Goal: Transaction & Acquisition: Purchase product/service

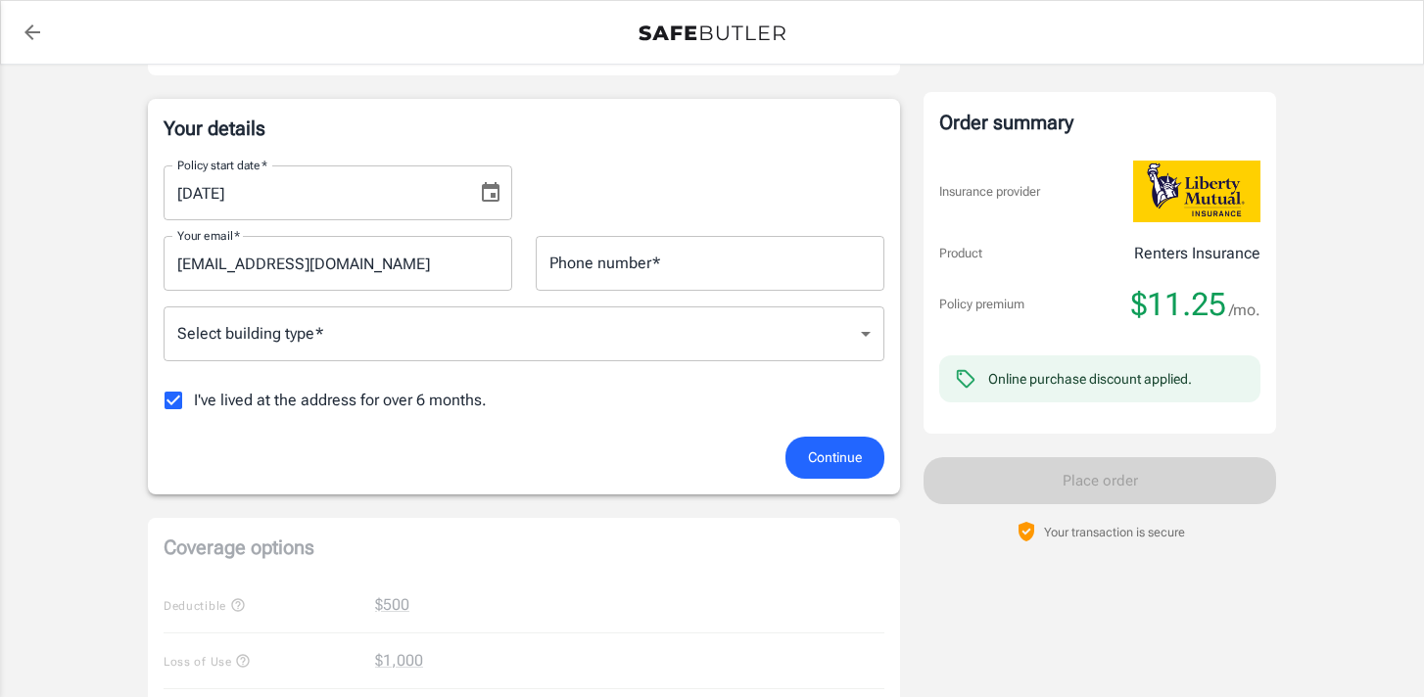
scroll to position [297, 0]
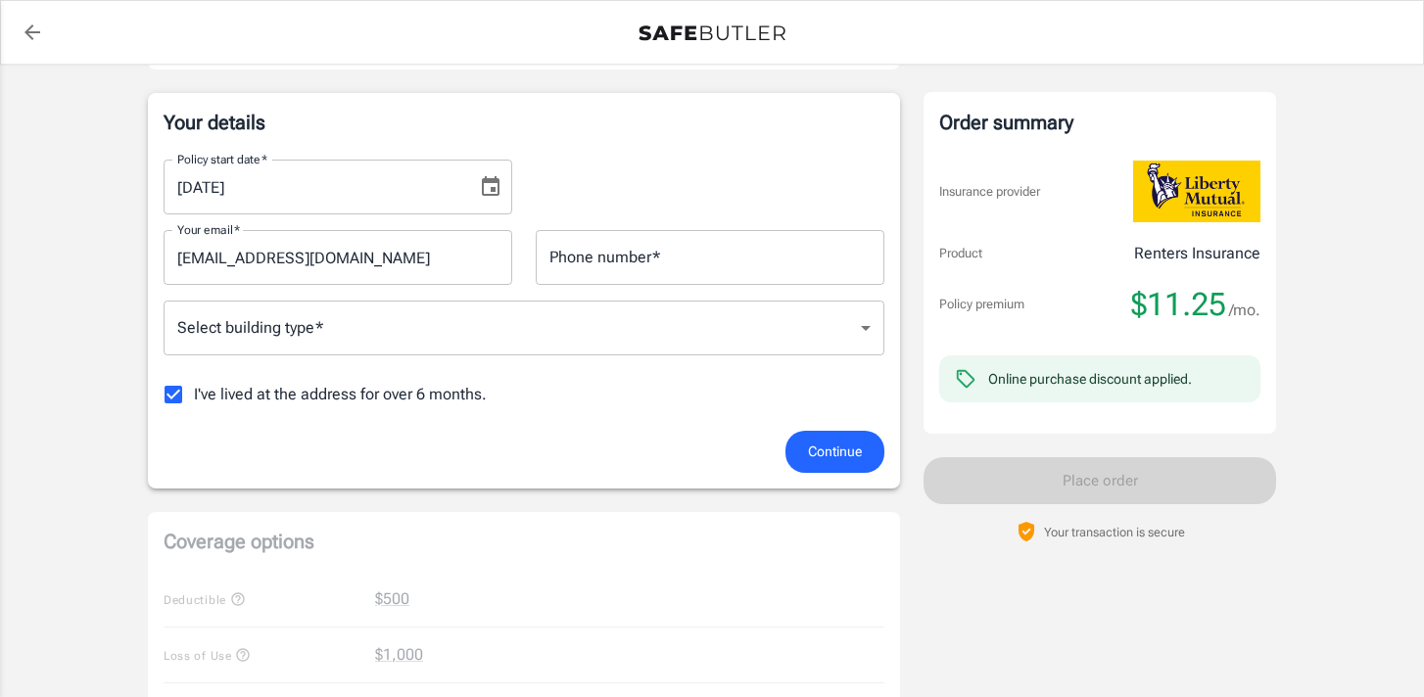
click at [581, 259] on input "Phone number   *" at bounding box center [710, 257] width 349 height 55
type input "3463397062"
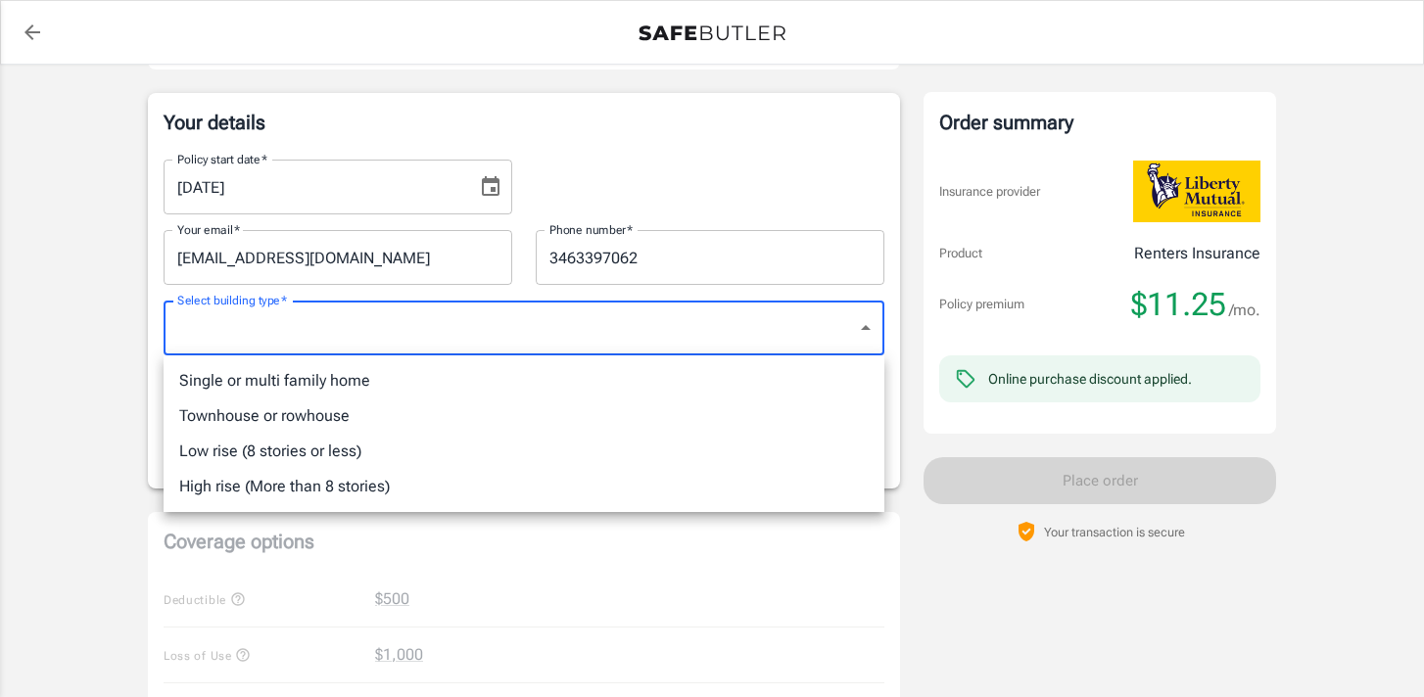
click at [644, 320] on body "Policy premium $ 11.25 /mo Liberty Mutual Renters Insurance 1721 BOLSOVER ST A …" at bounding box center [712, 664] width 1424 height 1923
click at [421, 390] on li "Single or multi family home" at bounding box center [524, 380] width 721 height 35
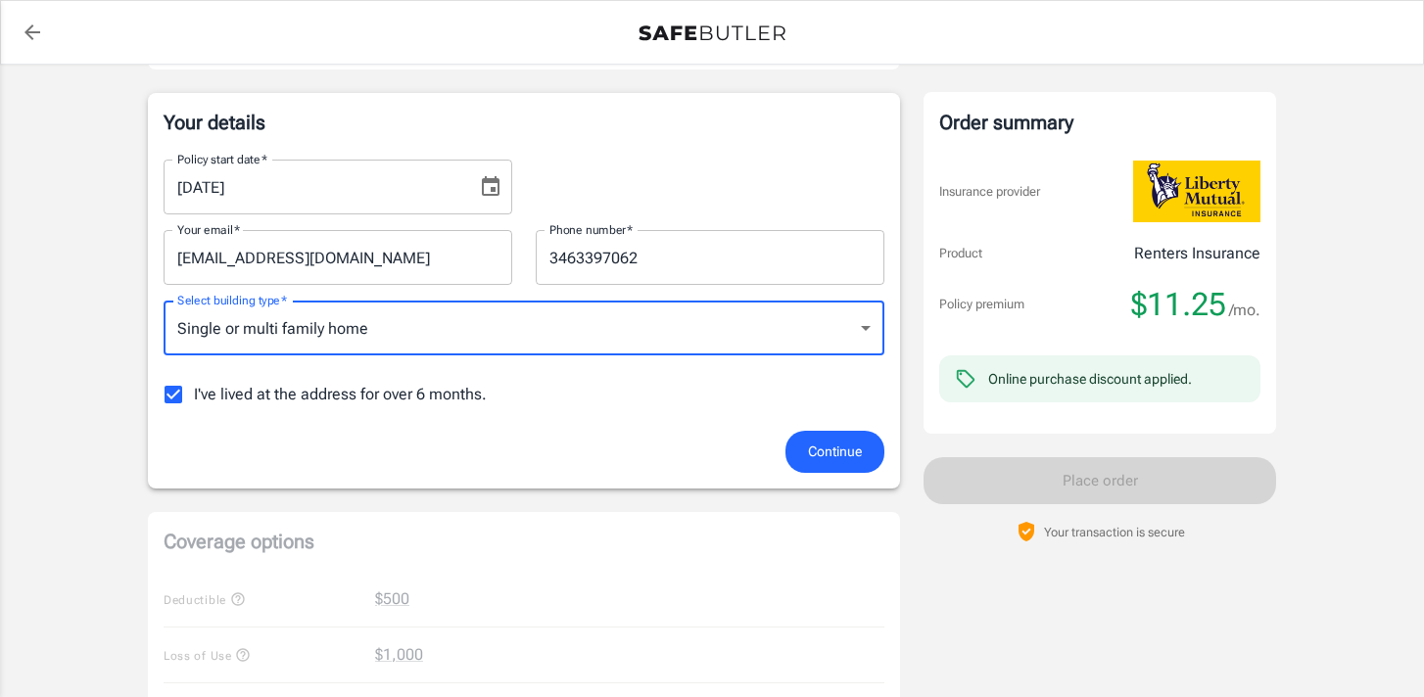
type input "singlefamily"
click at [171, 400] on input "I've lived at the address for over 6 months." at bounding box center [173, 394] width 41 height 41
checkbox input "false"
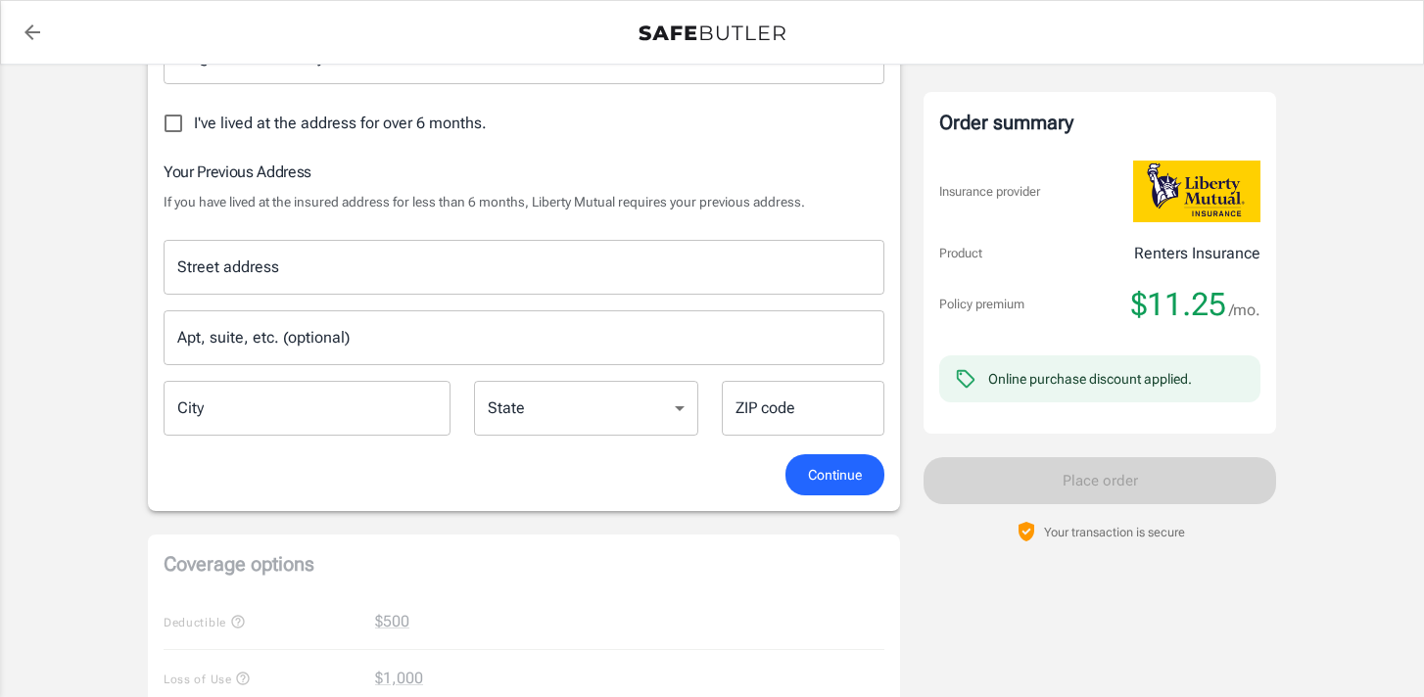
scroll to position [564, 0]
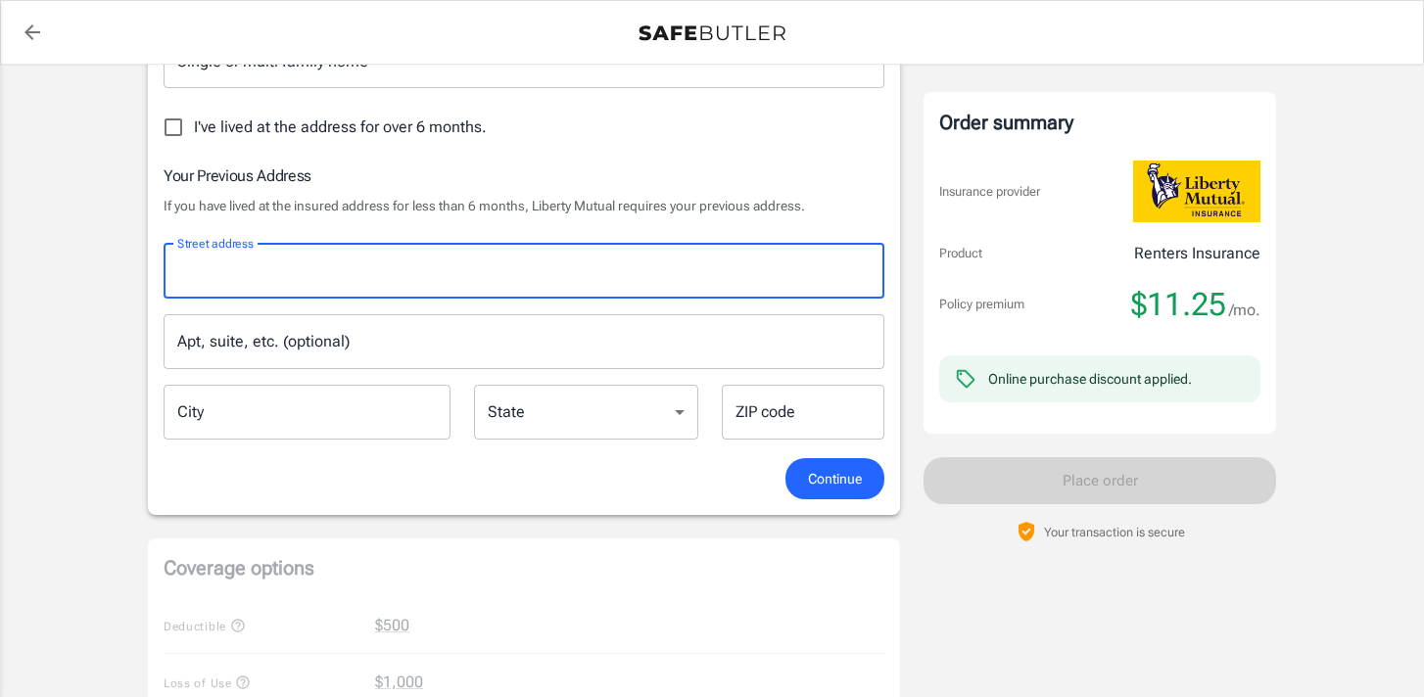
click at [268, 286] on input "Street address" at bounding box center [523, 271] width 703 height 37
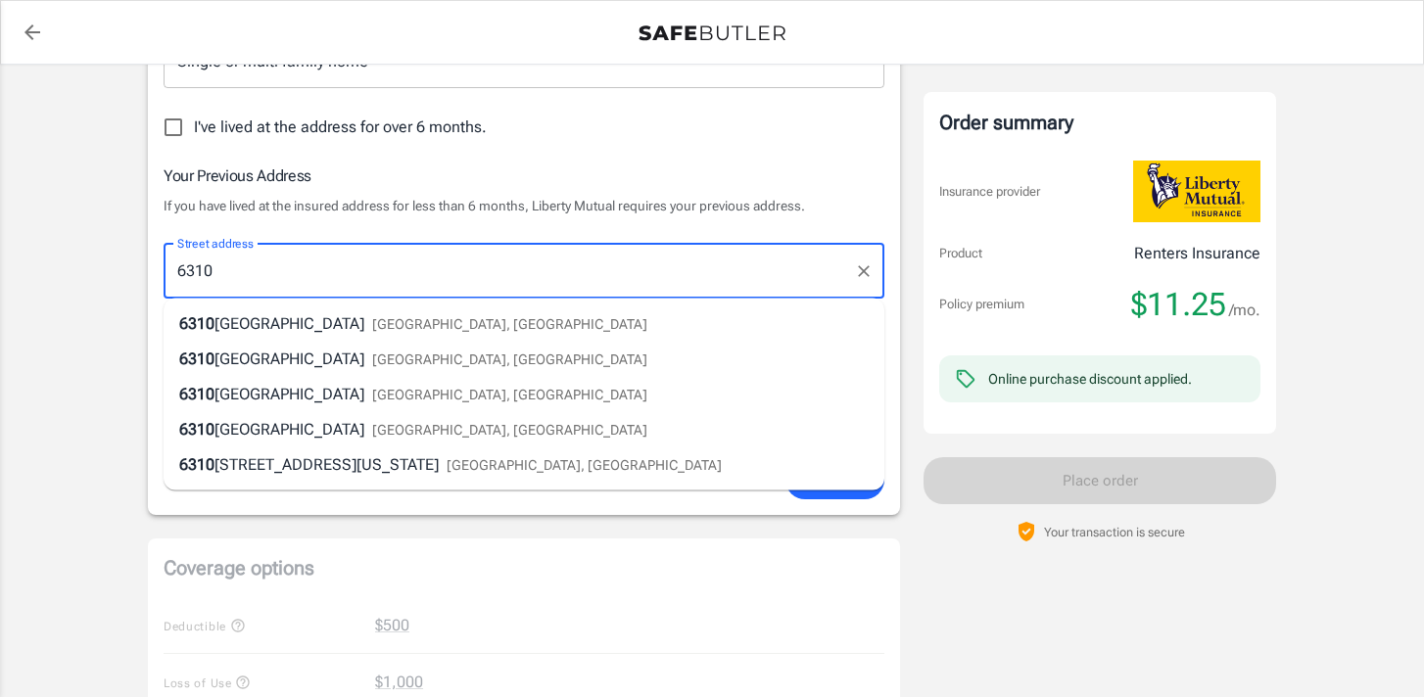
type input "6310 Main street"
type input "Houston"
type input "77005"
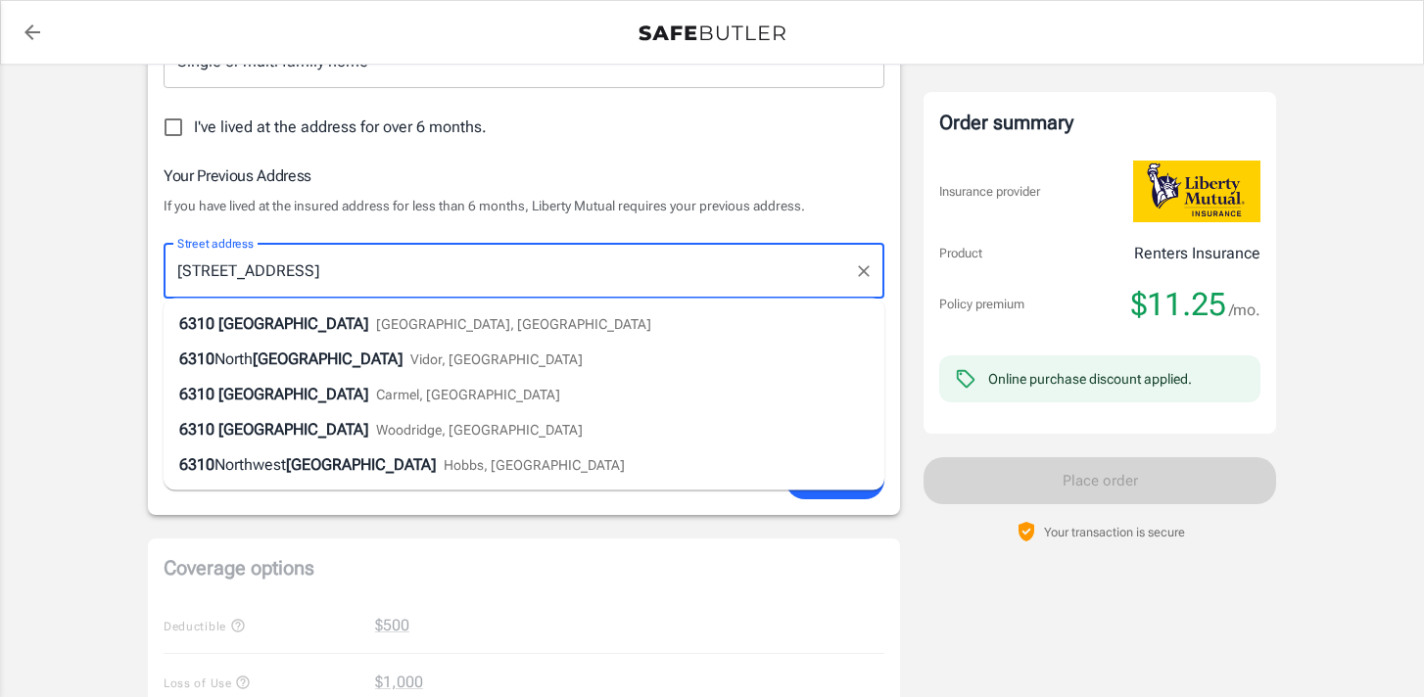
click at [212, 327] on span "6310" at bounding box center [196, 323] width 35 height 19
type input "6310 Main Street"
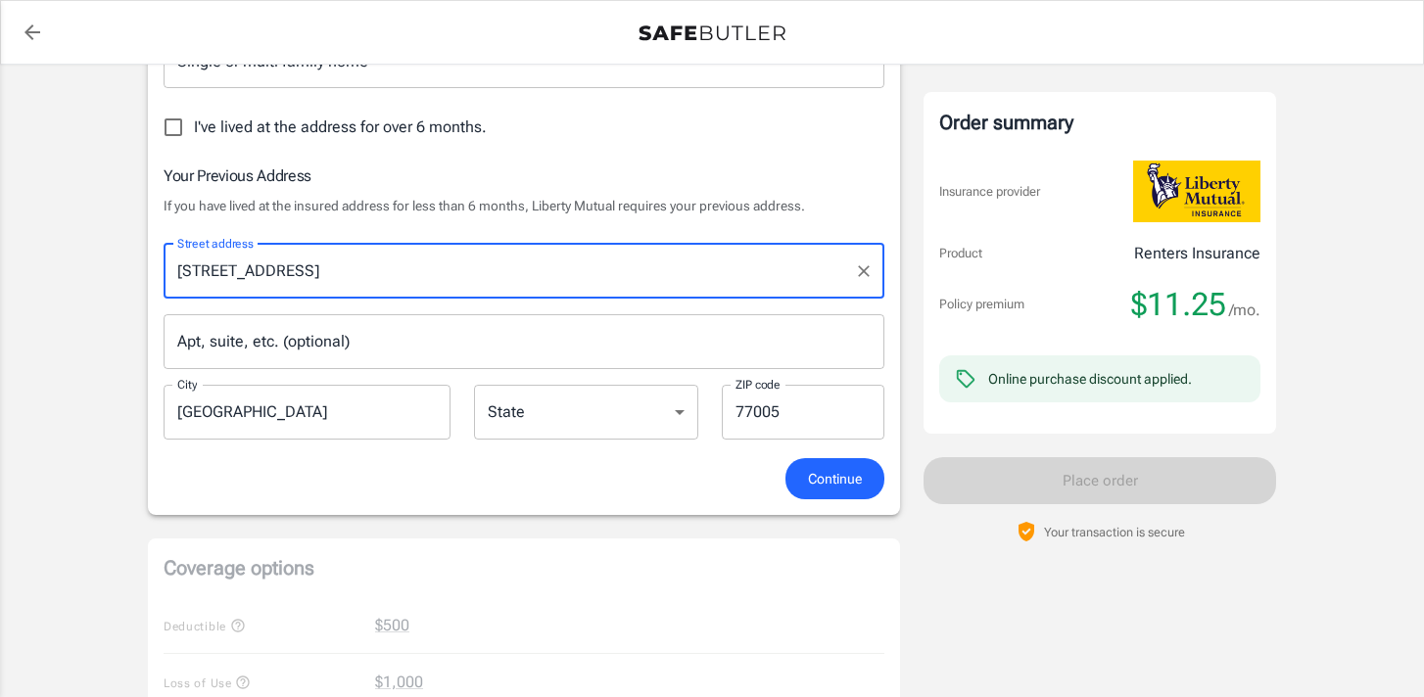
select select "TX"
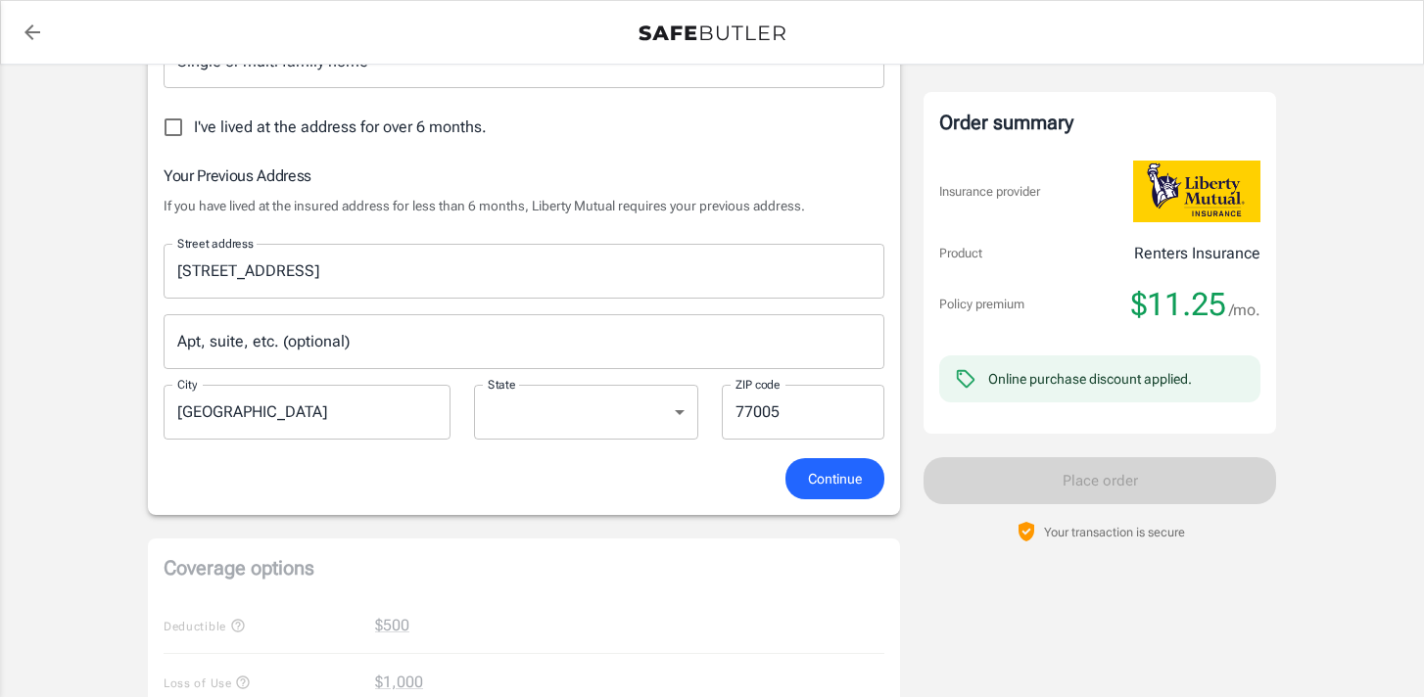
click at [88, 379] on div "Policy premium $ 11.25 /mo Liberty Mutual Renters Insurance 1721 BOLSOVER ST A …" at bounding box center [712, 508] width 1424 height 2015
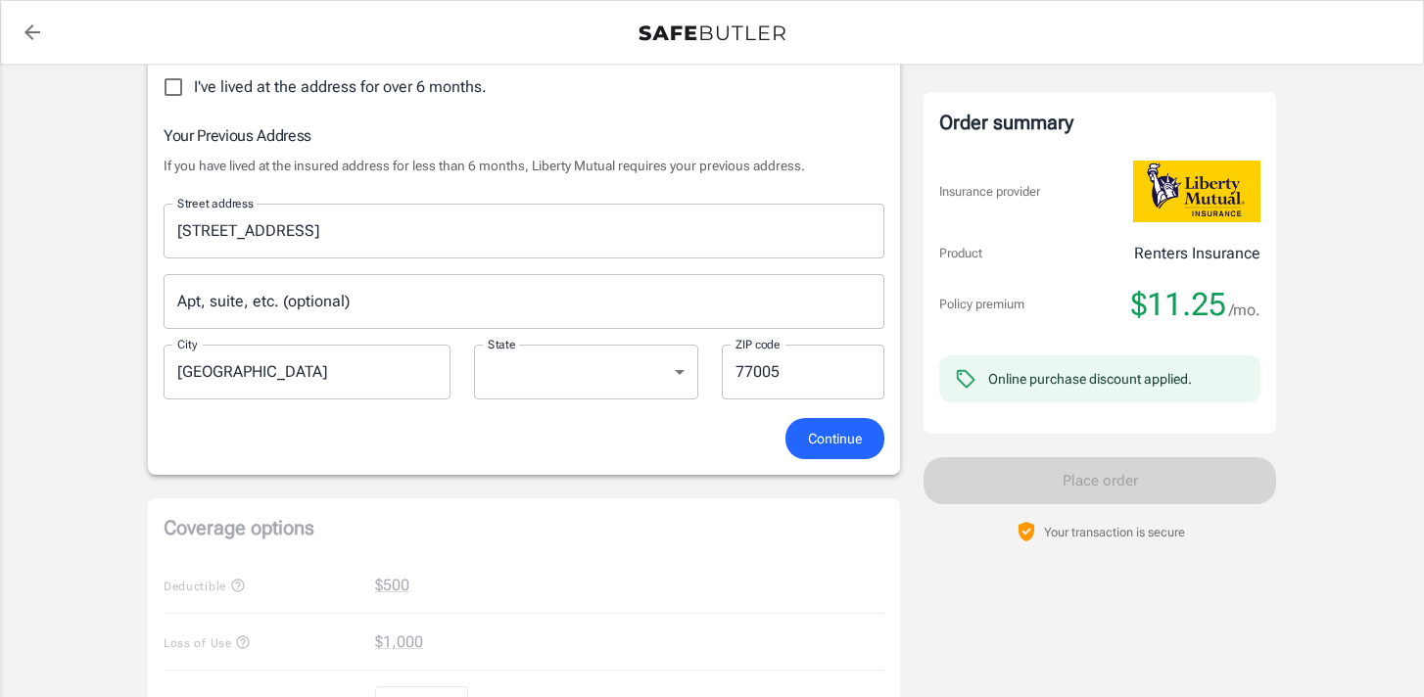
scroll to position [720, 0]
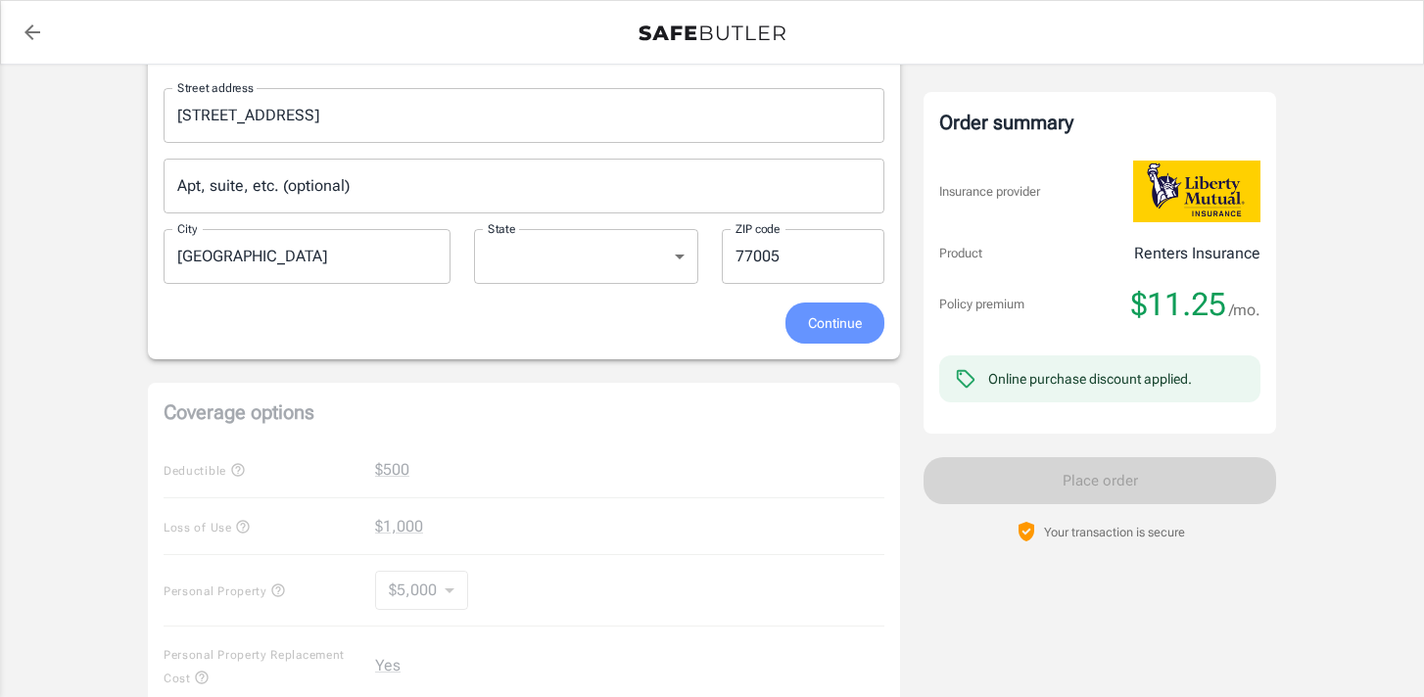
click at [831, 330] on span "Continue" at bounding box center [835, 323] width 54 height 24
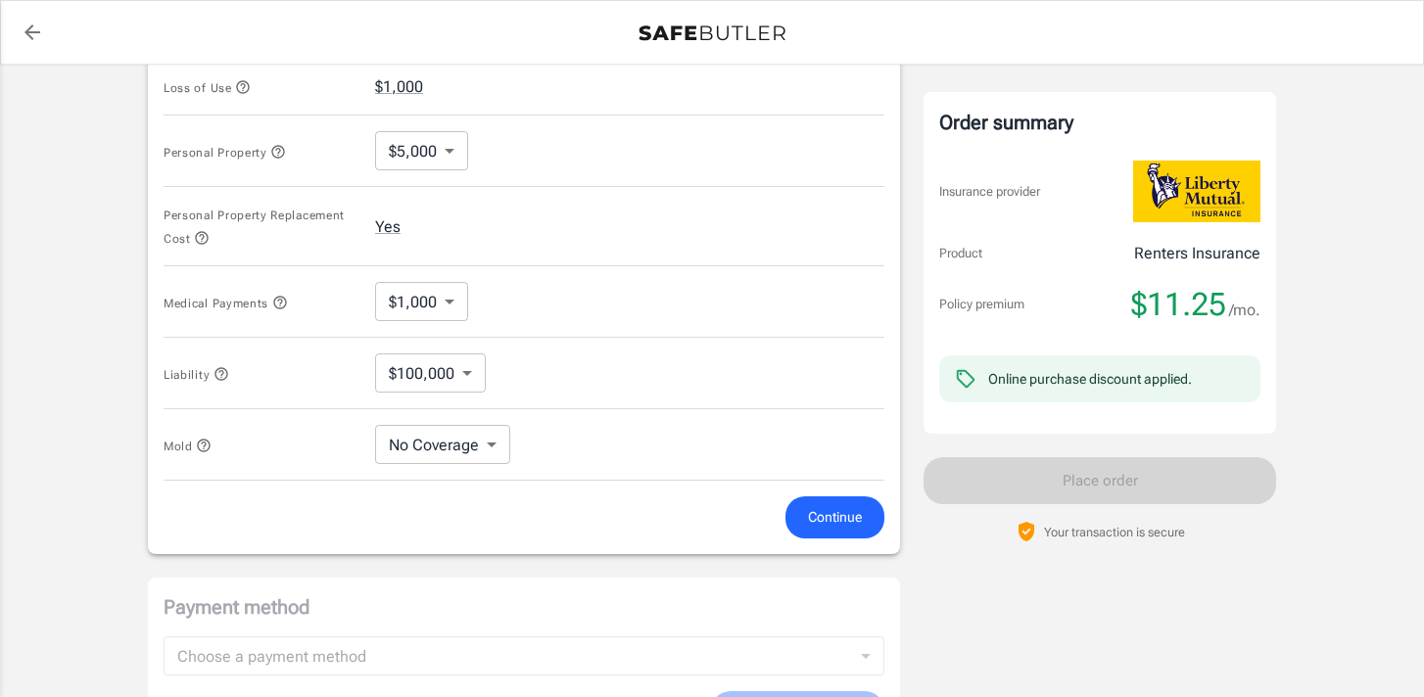
scroll to position [943, 0]
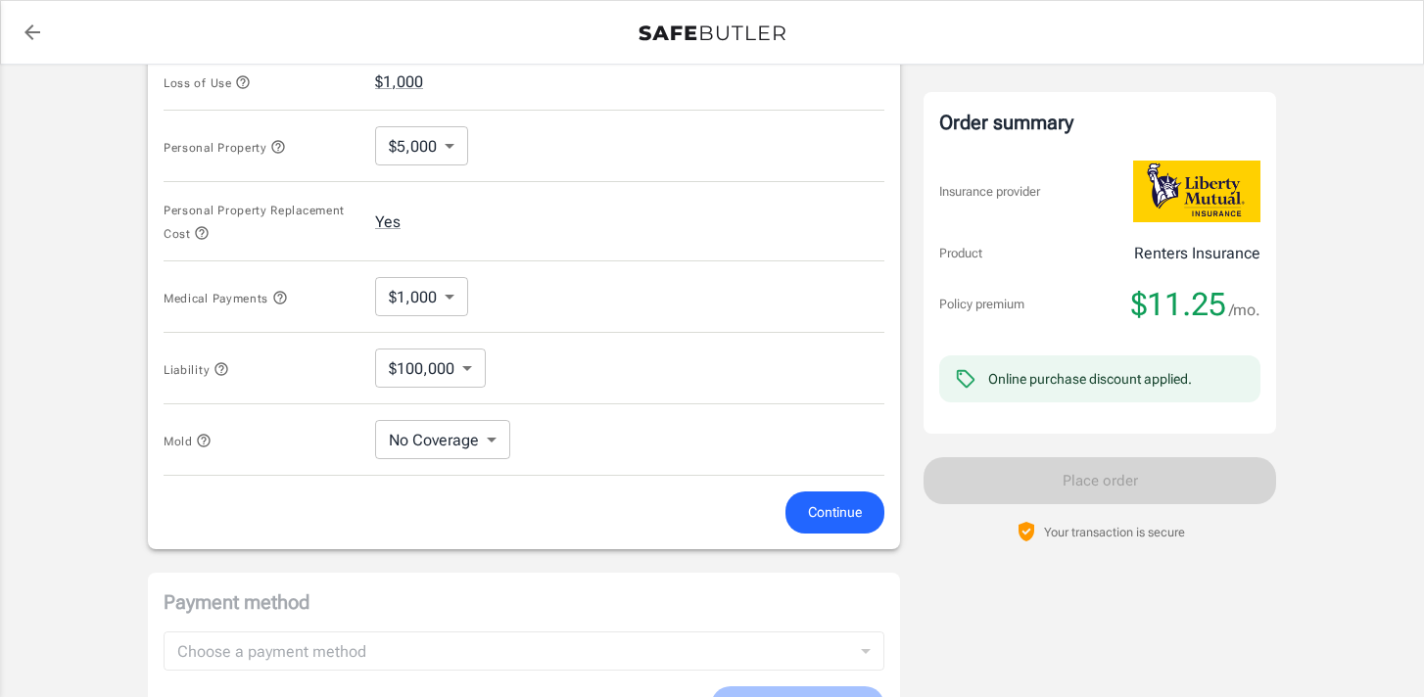
click at [279, 149] on icon "button" at bounding box center [278, 147] width 16 height 16
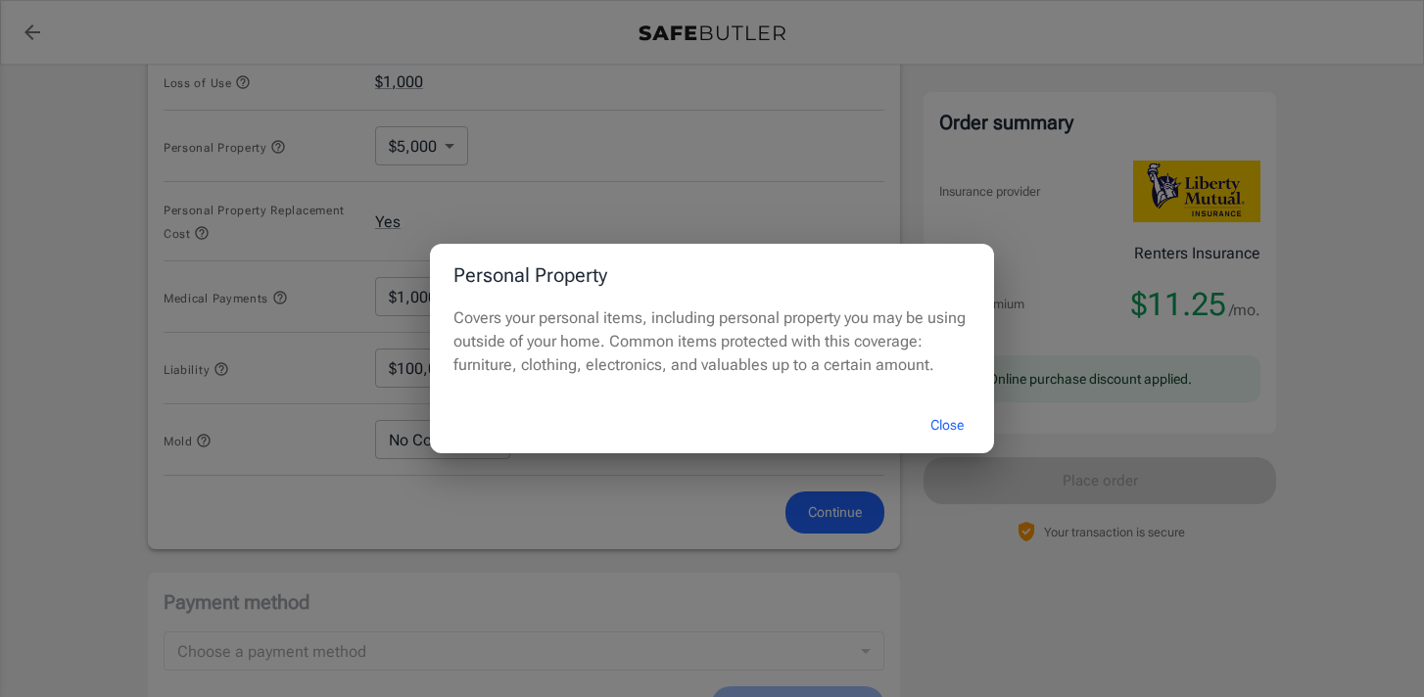
click at [946, 428] on button "Close" at bounding box center [947, 425] width 78 height 42
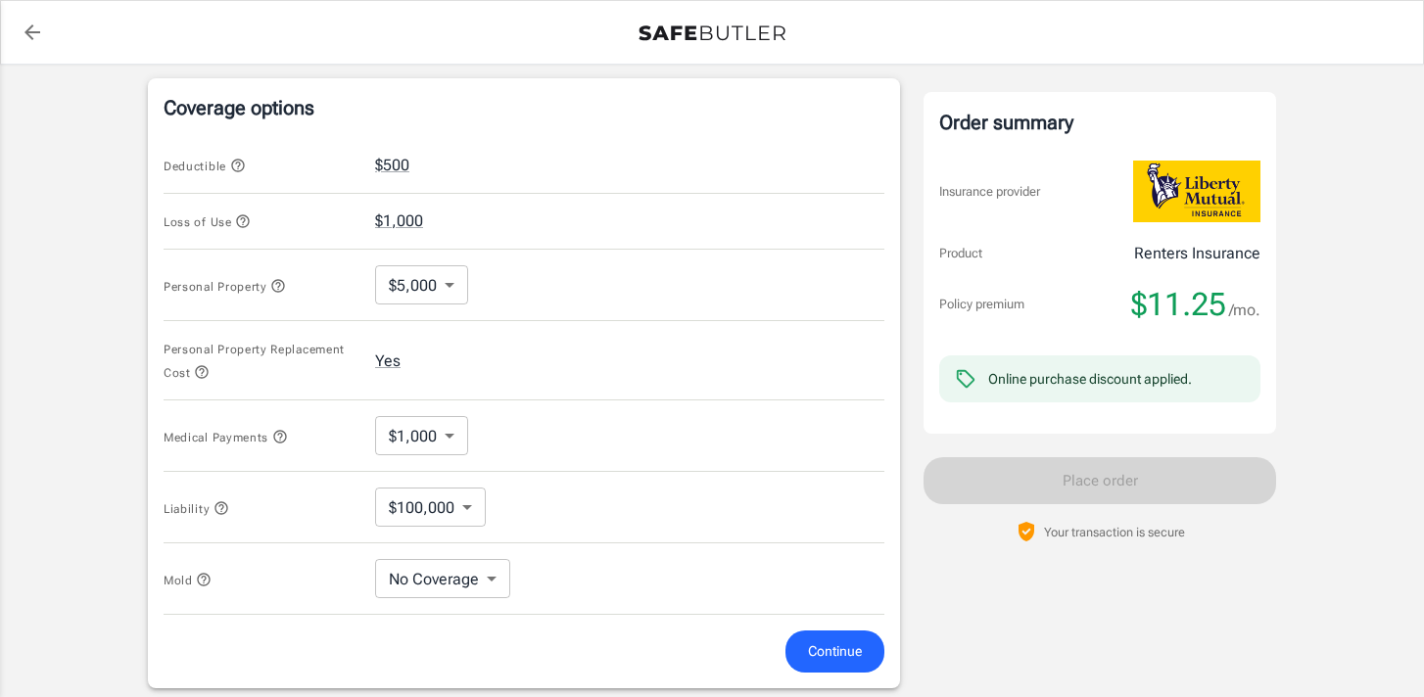
scroll to position [812, 0]
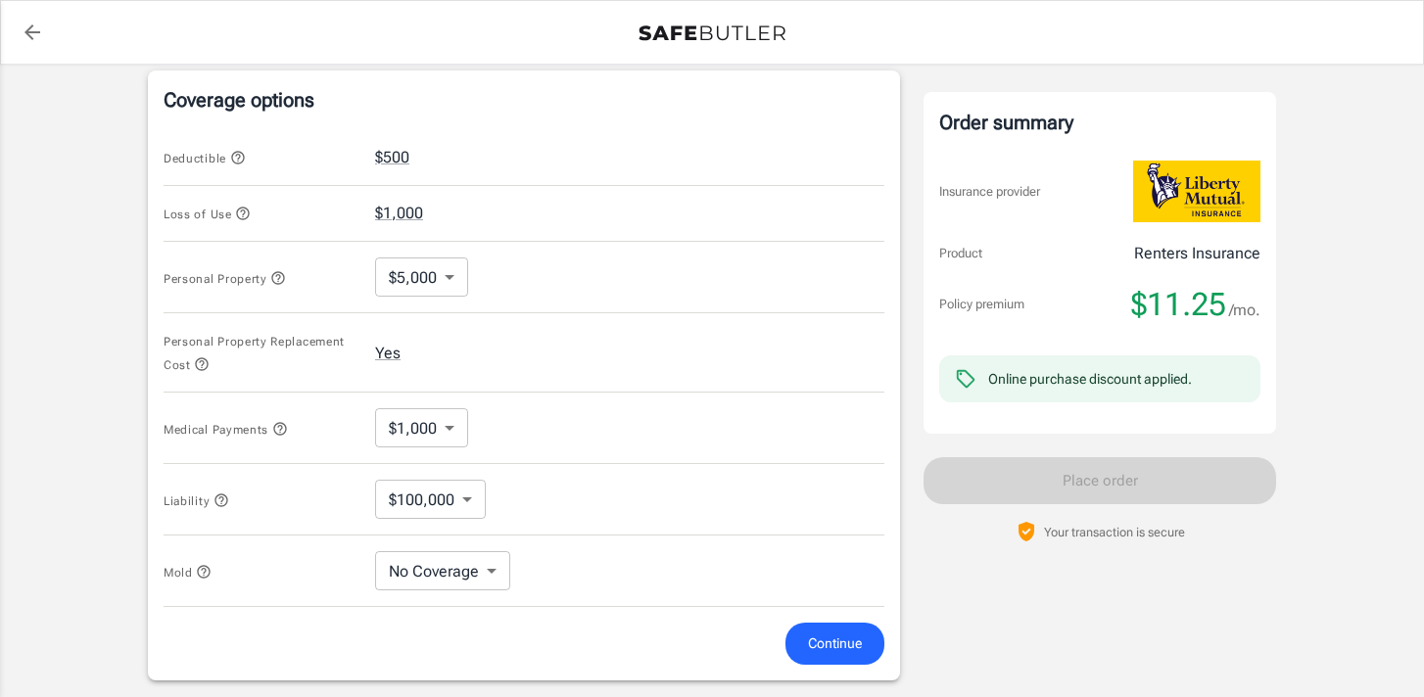
click at [511, 575] on div "Mold No Coverage No Coverage ​" at bounding box center [524, 571] width 721 height 71
click at [492, 571] on body "Policy premium $ 11.25 /mo Liberty Mutual Renters Insurance 1721 BOLSOVER ST A …" at bounding box center [712, 186] width 1424 height 1996
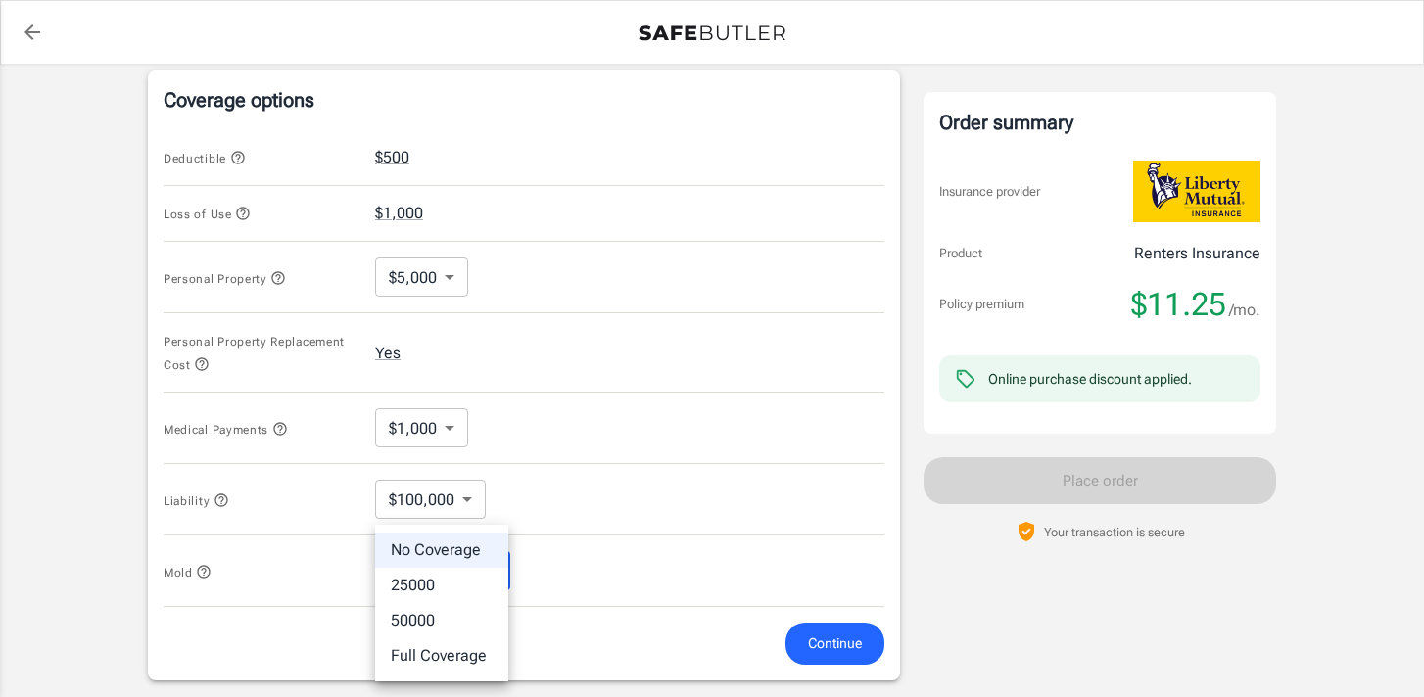
click at [618, 572] on div at bounding box center [712, 348] width 1424 height 697
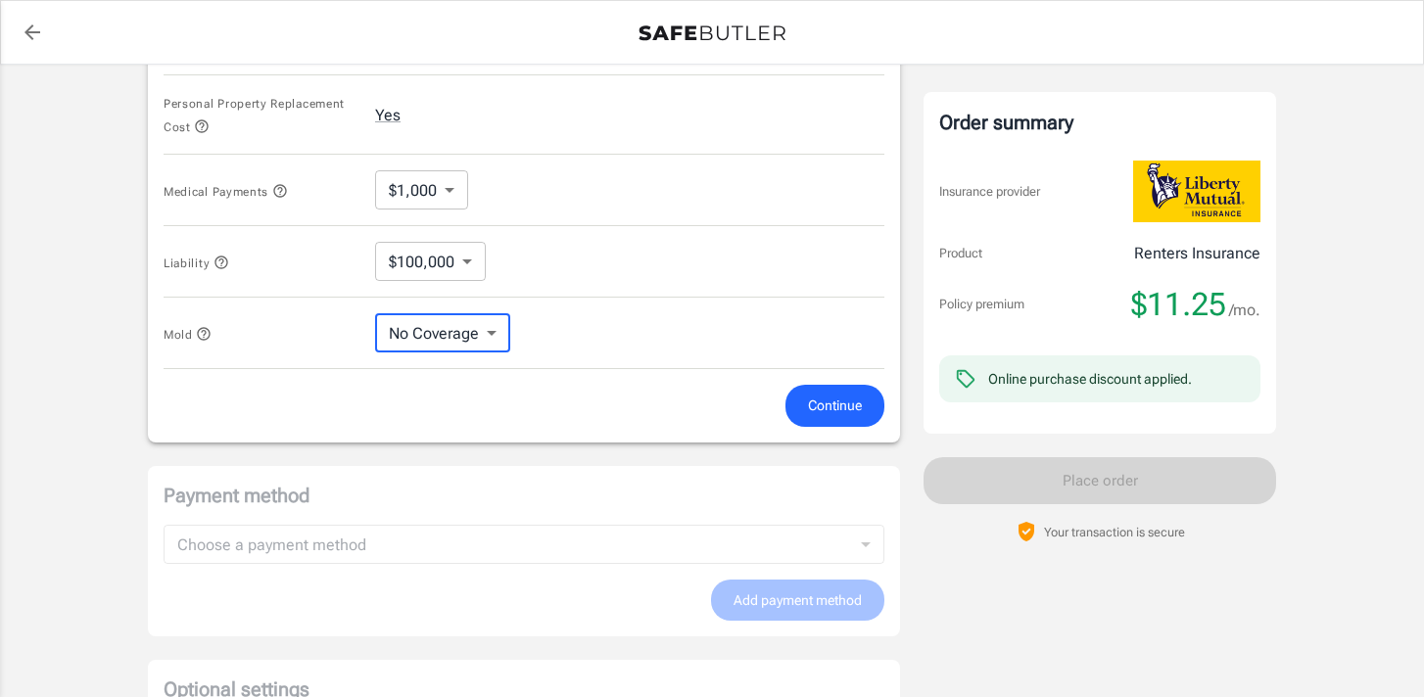
click at [852, 390] on button "Continue" at bounding box center [834, 406] width 99 height 42
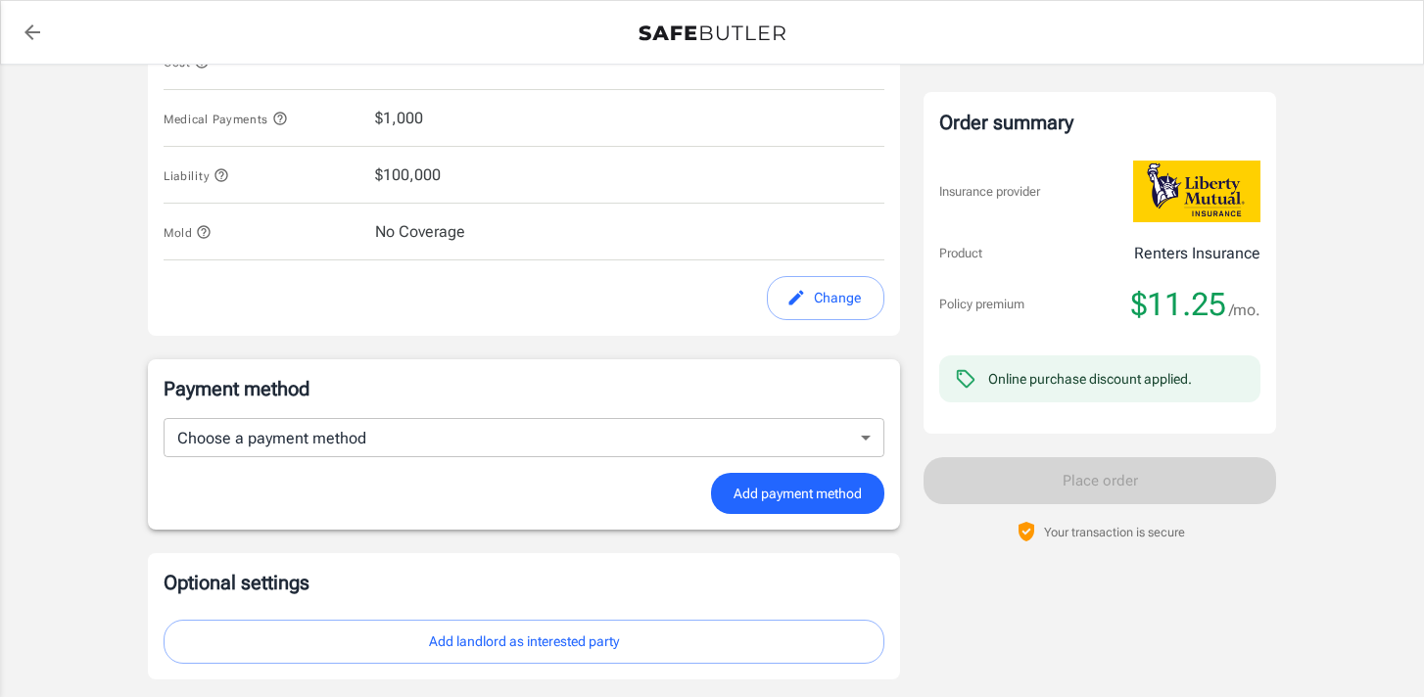
scroll to position [1198, 0]
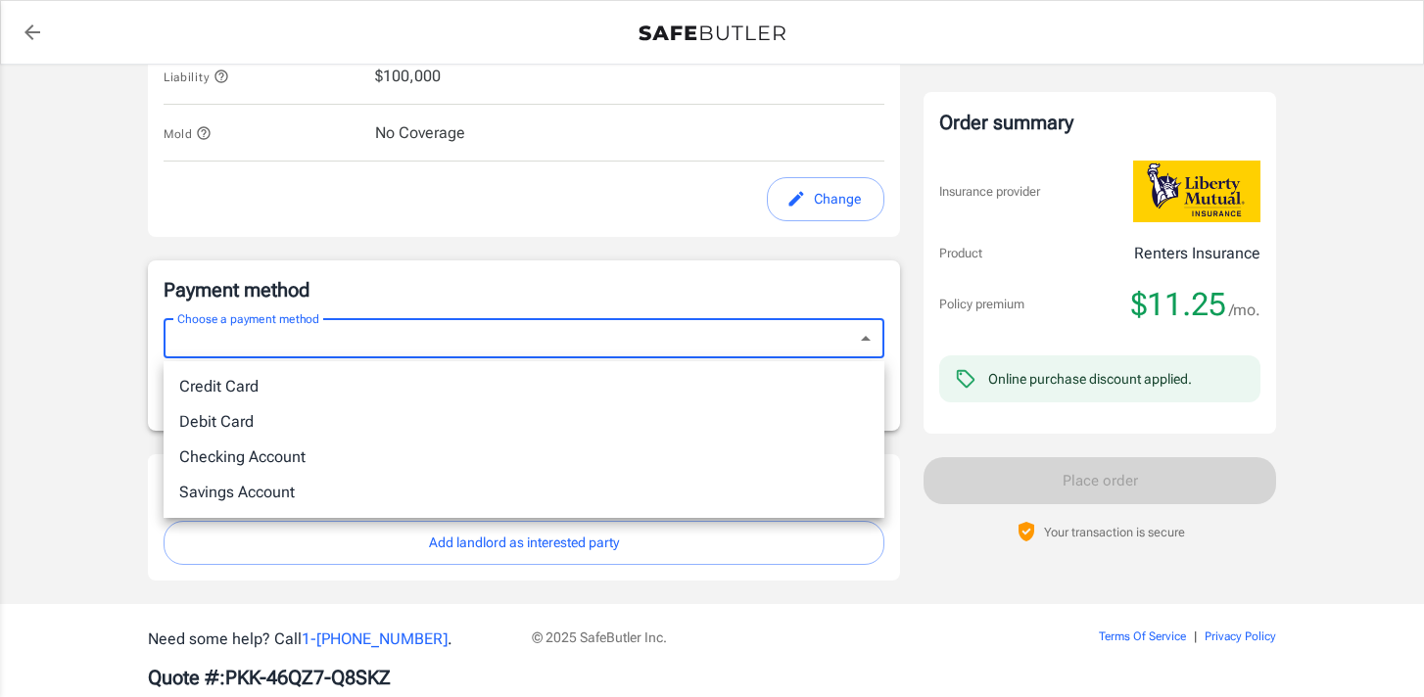
click at [575, 243] on div at bounding box center [712, 348] width 1424 height 697
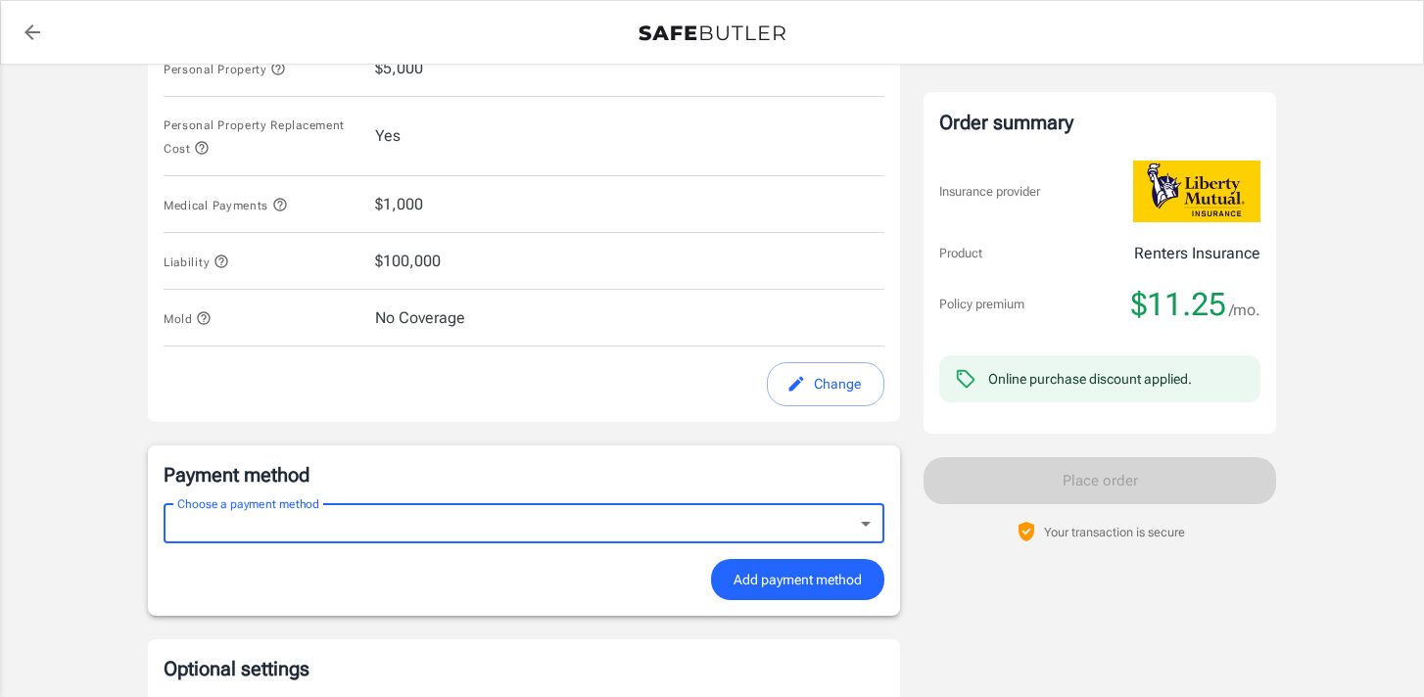
scroll to position [1244, 0]
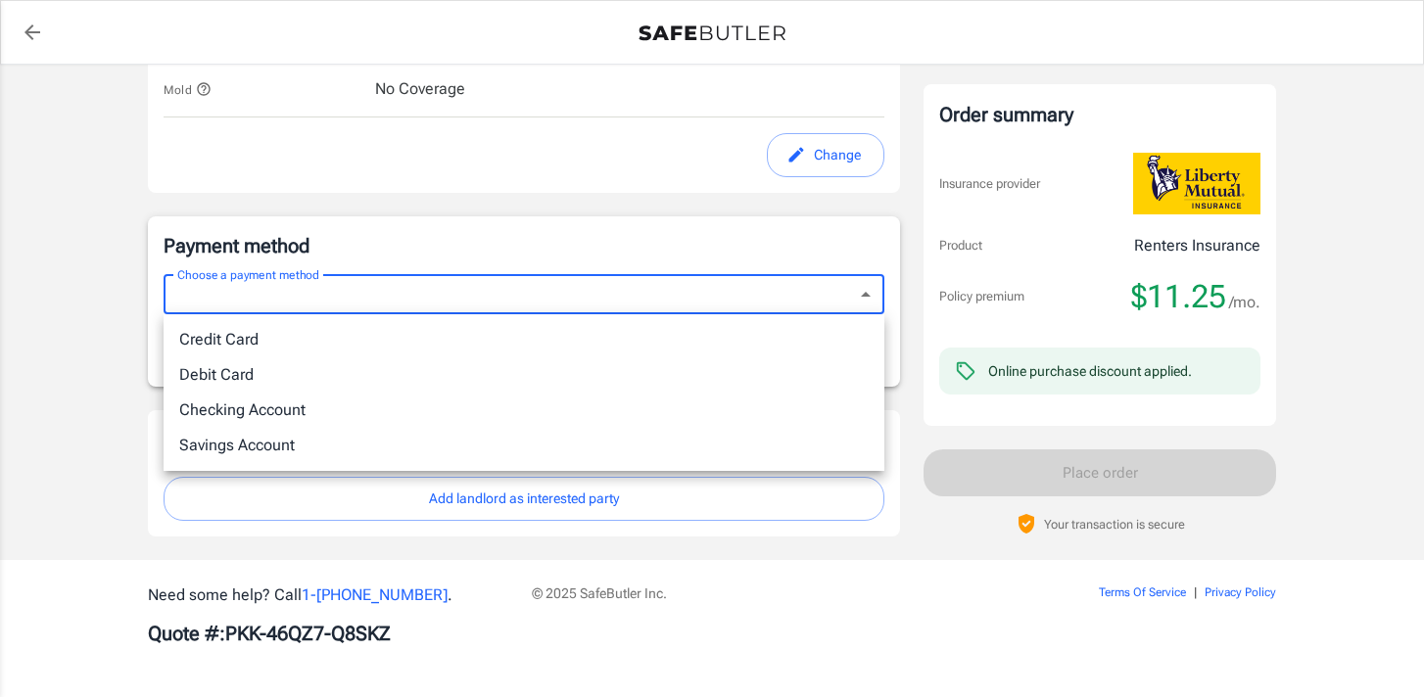
click at [435, 343] on li "Credit Card" at bounding box center [524, 339] width 721 height 35
type input "credit"
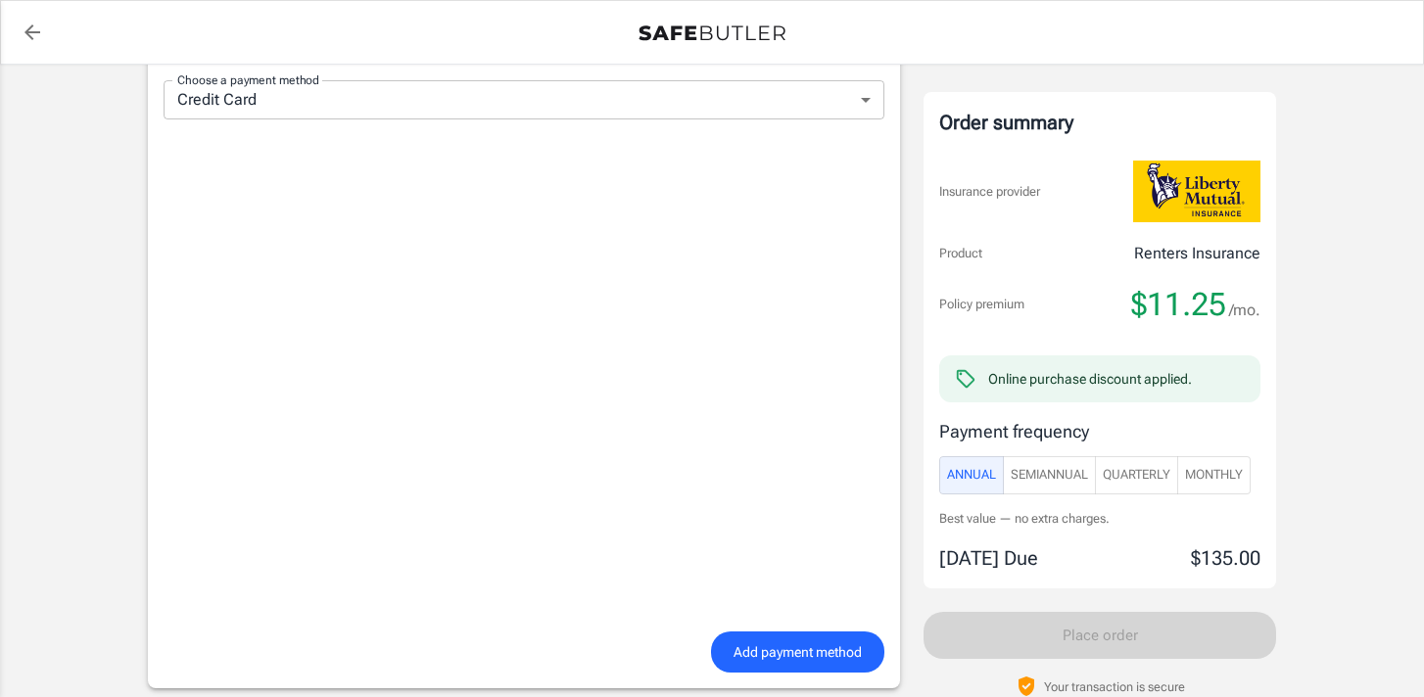
scroll to position [1427, 0]
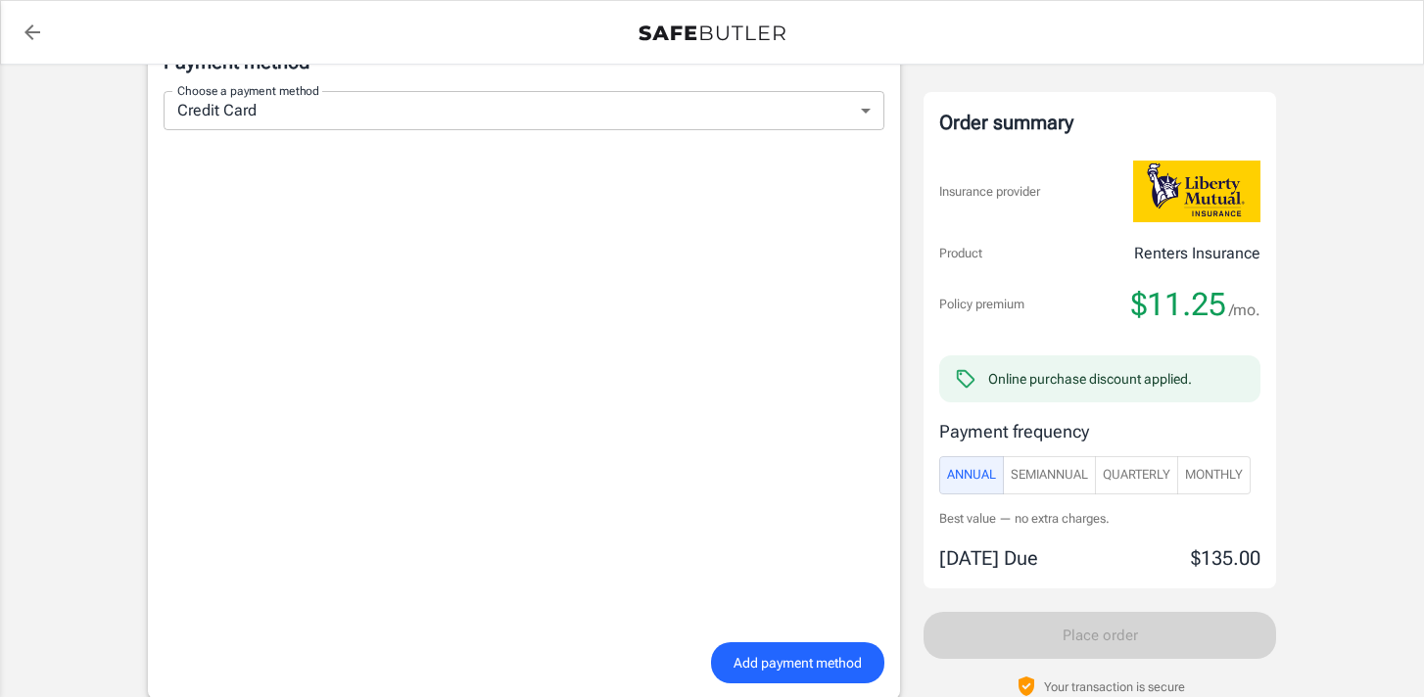
click at [467, 662] on div "Add payment method" at bounding box center [524, 663] width 744 height 42
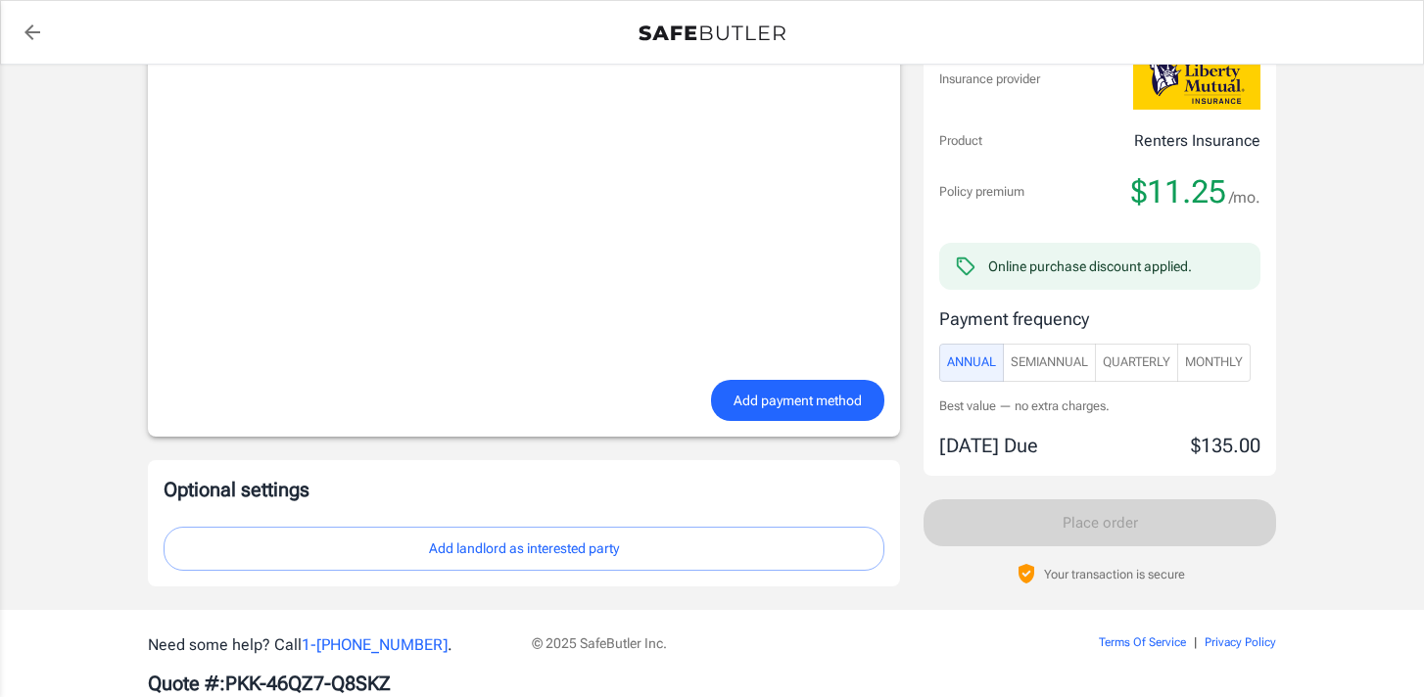
scroll to position [1741, 0]
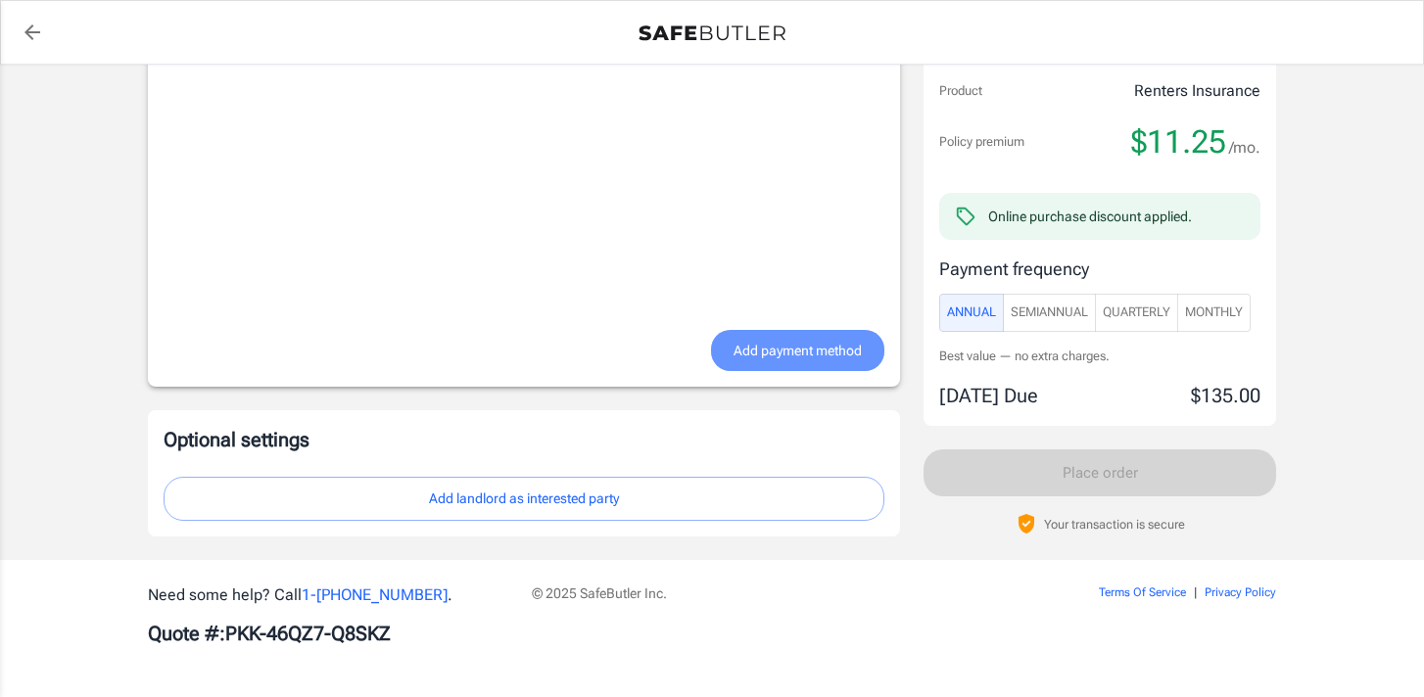
click at [768, 360] on span "Add payment method" at bounding box center [797, 351] width 128 height 24
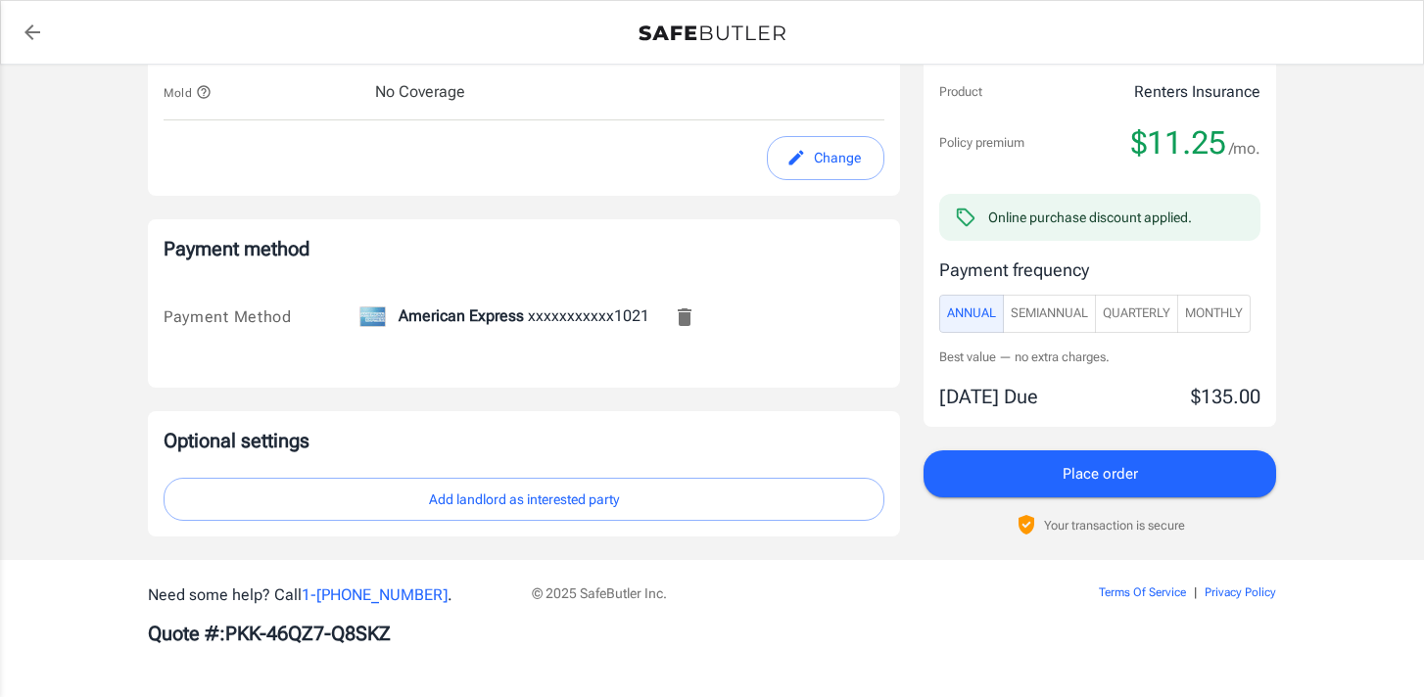
scroll to position [1242, 0]
click at [1215, 313] on span "Monthly" at bounding box center [1214, 313] width 58 height 23
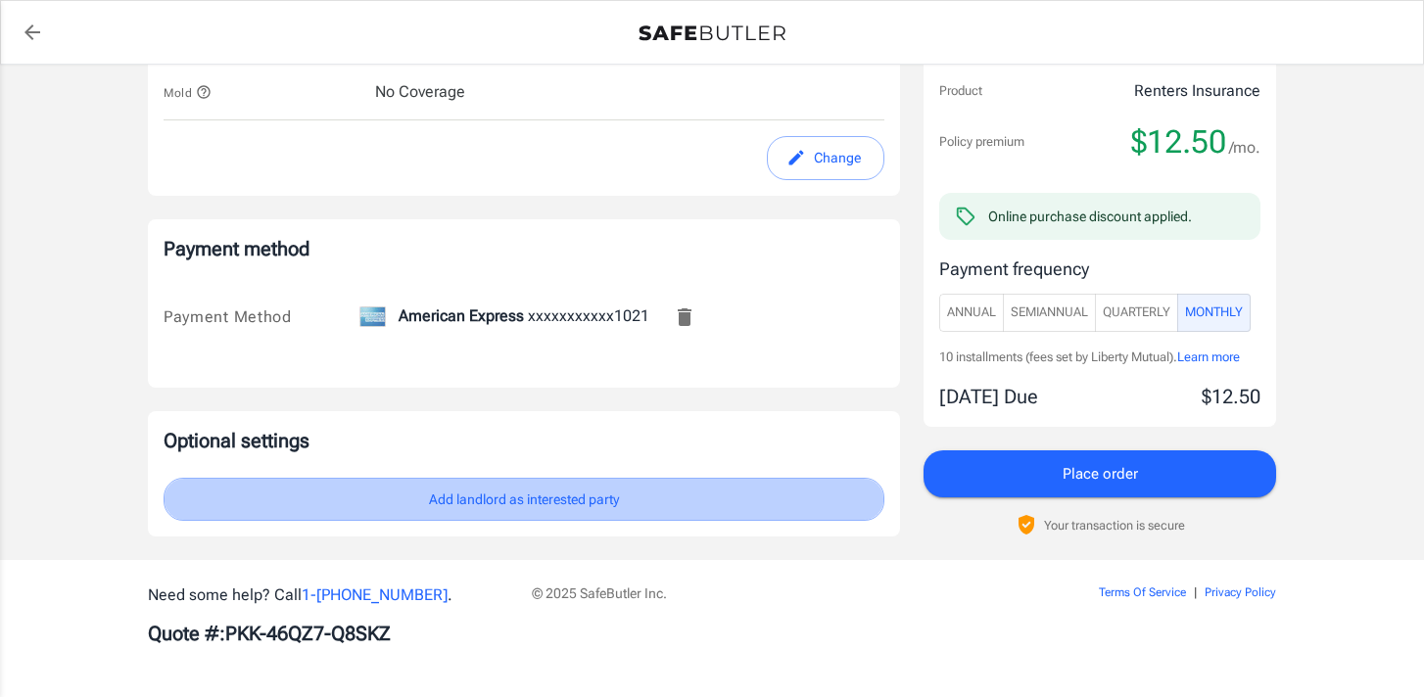
click at [605, 486] on button "Add landlord as interested party" at bounding box center [524, 500] width 721 height 44
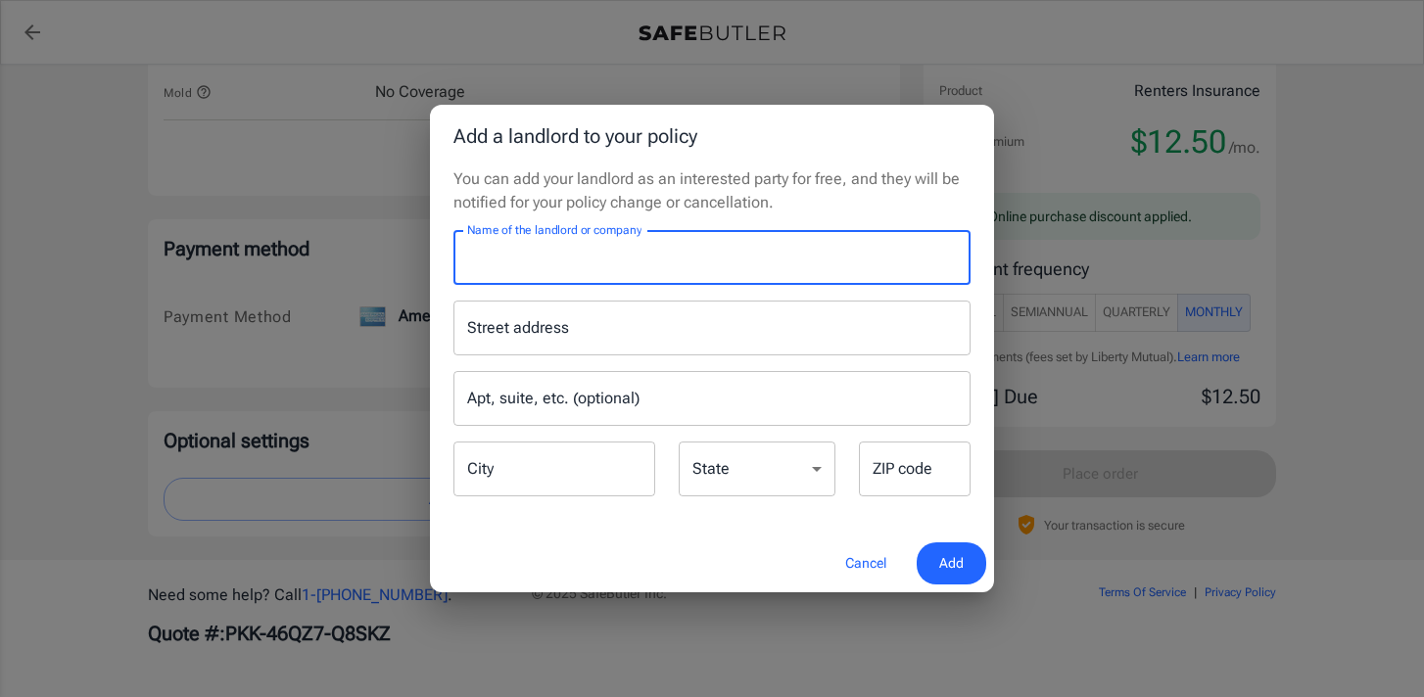
click at [736, 260] on input "Name of the landlord or company" at bounding box center [711, 257] width 517 height 55
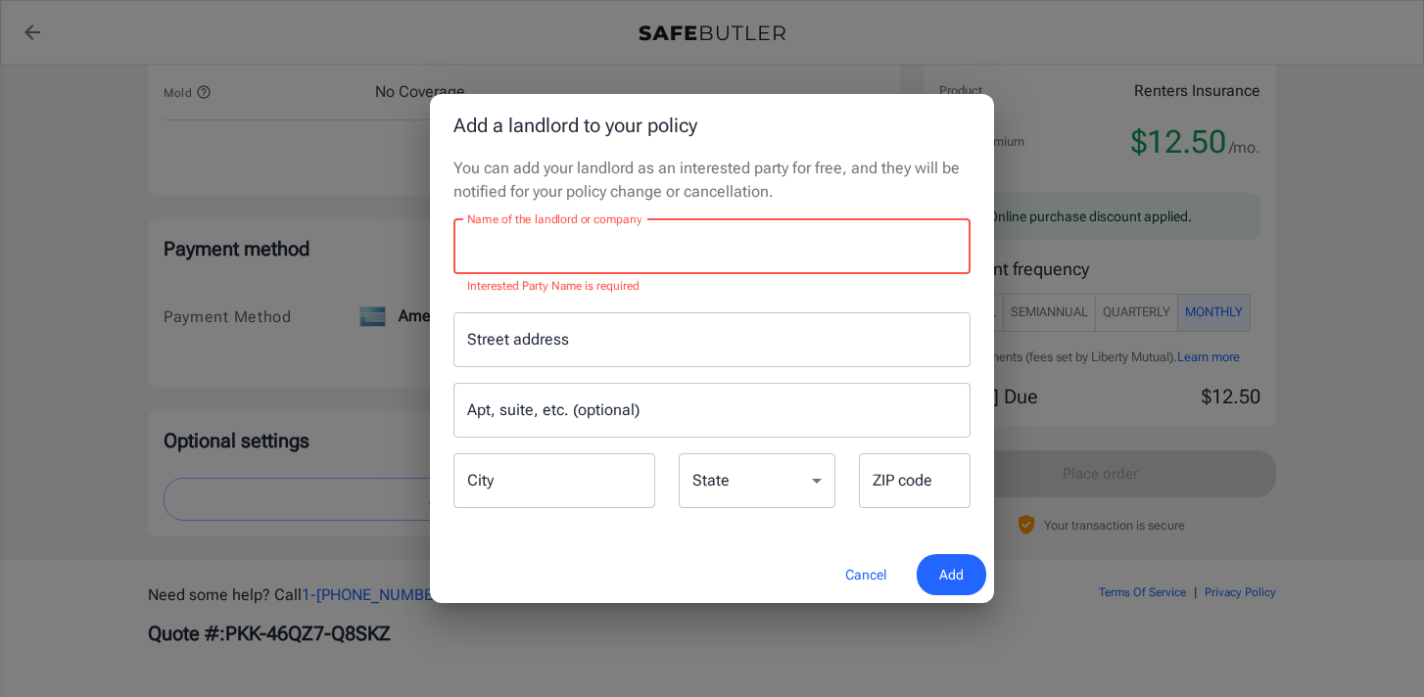
click at [862, 578] on button "Cancel" at bounding box center [865, 575] width 86 height 42
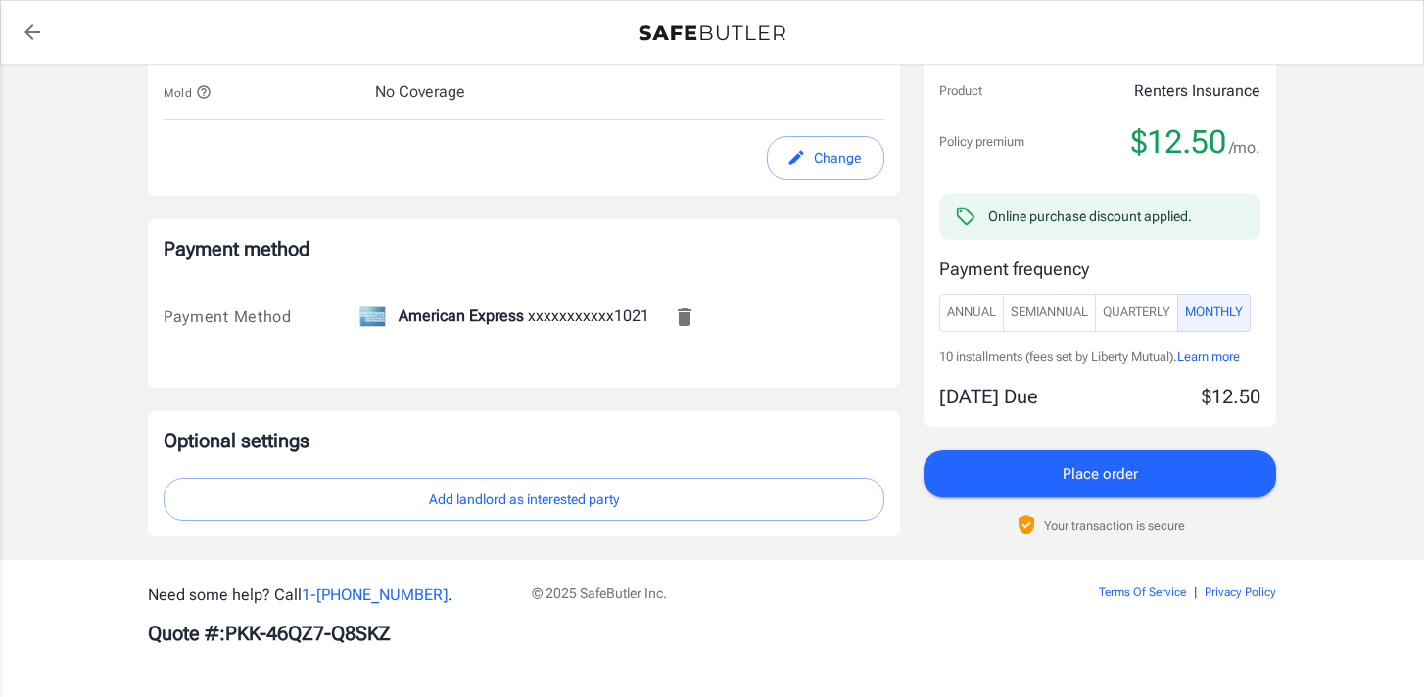
click at [1203, 484] on button "Place order" at bounding box center [1099, 473] width 352 height 47
